Goal: Find specific page/section

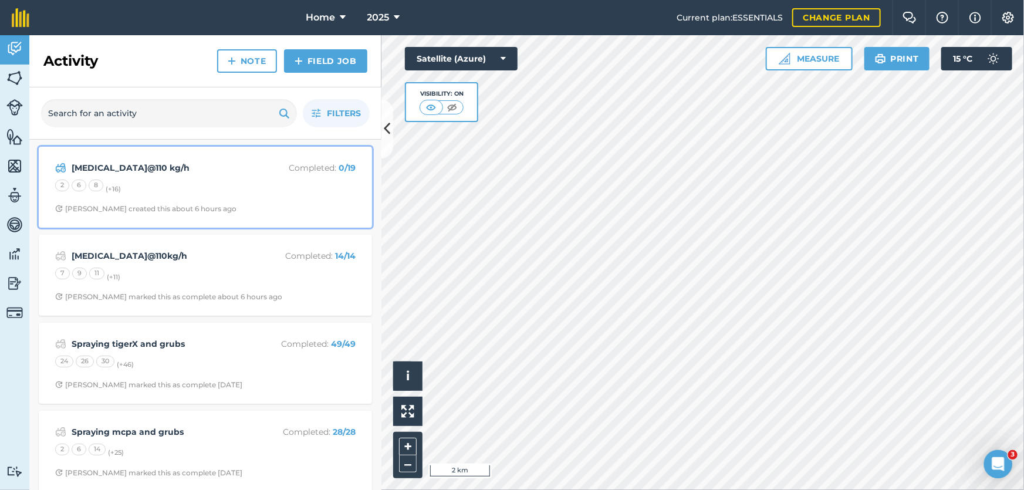
click at [200, 184] on div "2 6 8 (+ 16 )" at bounding box center [205, 187] width 301 height 15
